Goal: Navigation & Orientation: Find specific page/section

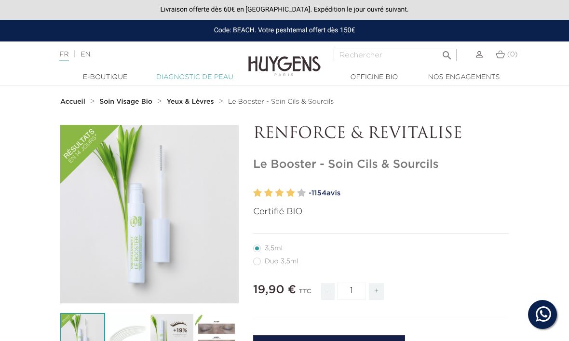
click at [216, 75] on link "Diagnostic de peau" at bounding box center [195, 77] width 90 height 10
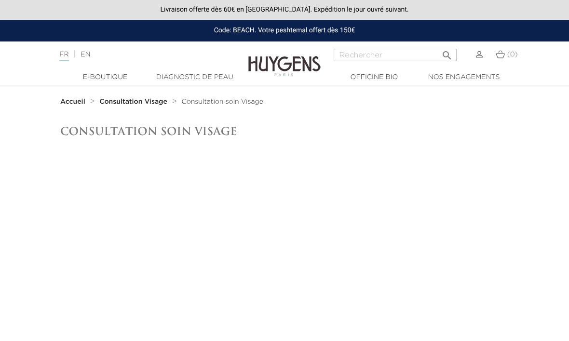
click at [77, 101] on strong "Accueil" at bounding box center [72, 101] width 25 height 7
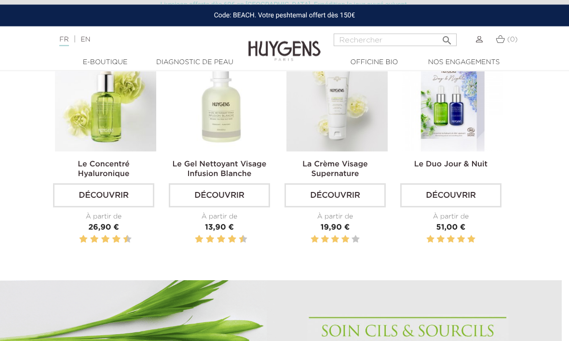
scroll to position [335, 7]
click at [477, 207] on link "Découvrir" at bounding box center [450, 195] width 101 height 24
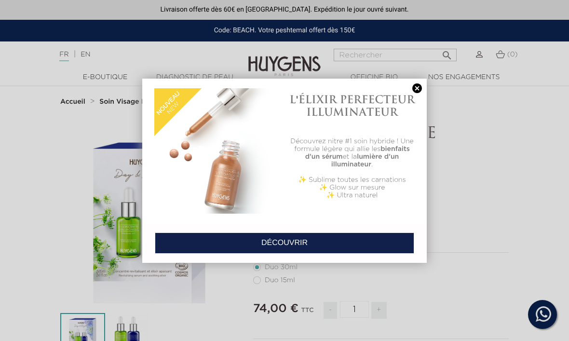
click at [418, 89] on link at bounding box center [416, 88] width 13 height 10
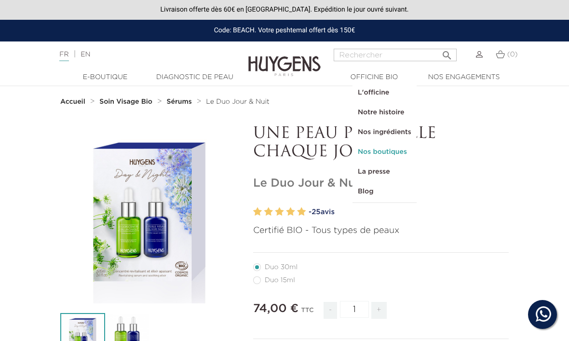
click at [398, 152] on link "Nos boutiques" at bounding box center [384, 152] width 63 height 20
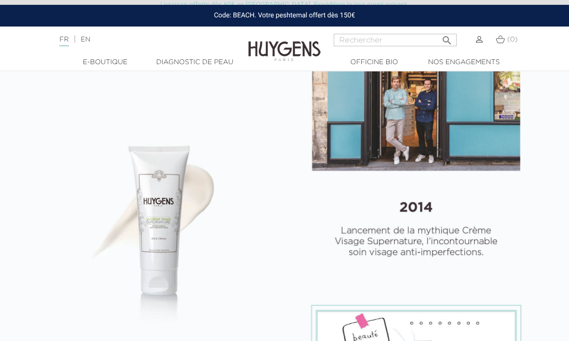
select select "FR"
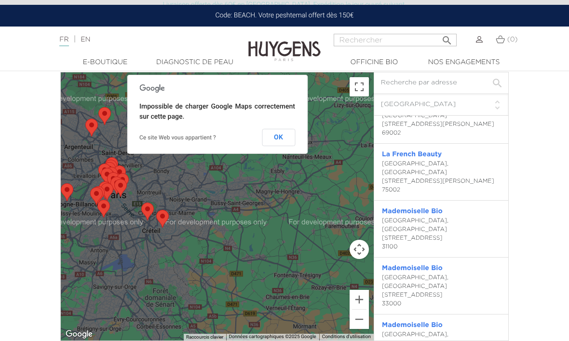
scroll to position [29, 0]
click at [278, 146] on button "OK" at bounding box center [278, 137] width 33 height 17
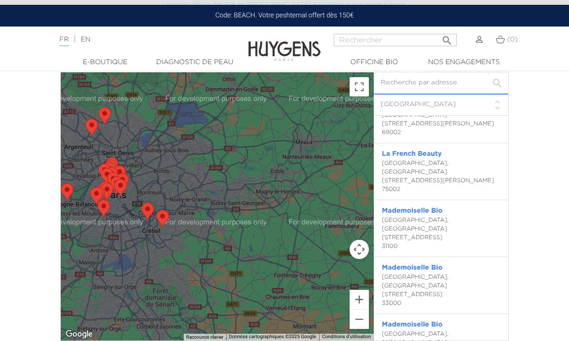
click at [463, 94] on input "text" at bounding box center [441, 83] width 134 height 22
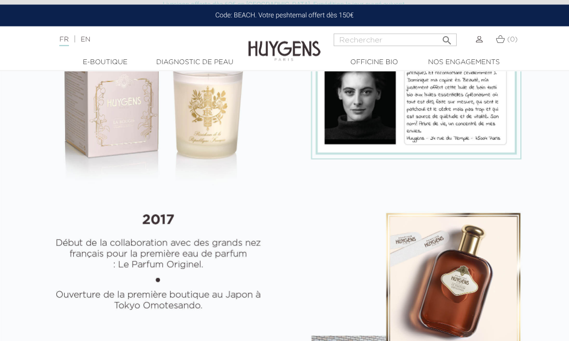
scroll to position [904, 0]
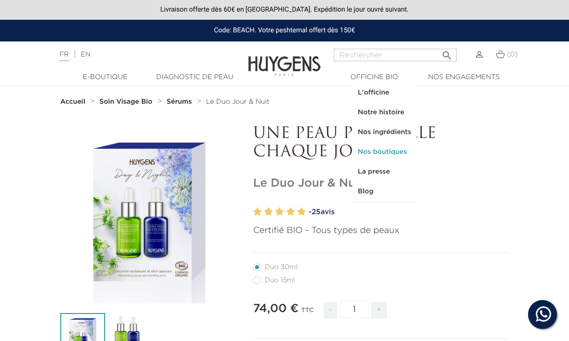
click at [388, 148] on link "Nos boutiques" at bounding box center [384, 152] width 63 height 20
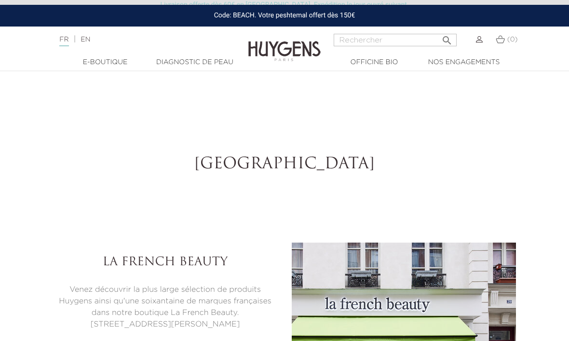
select select "FR"
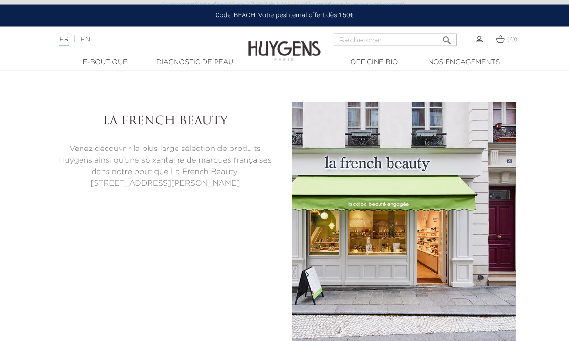
scroll to position [2263, 0]
